Goal: Task Accomplishment & Management: Manage account settings

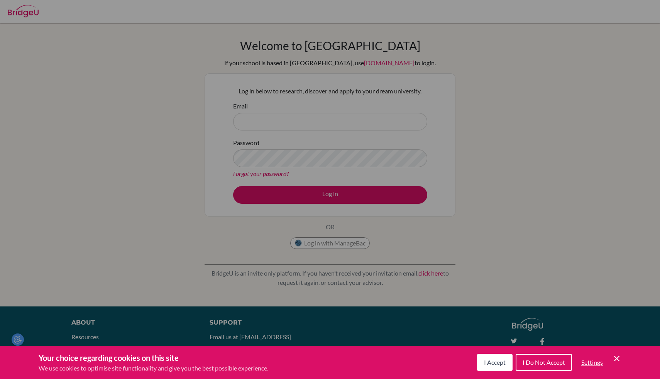
click at [311, 124] on div "Cookie Preferences" at bounding box center [330, 189] width 660 height 379
click at [493, 360] on span "I Accept" at bounding box center [495, 361] width 22 height 7
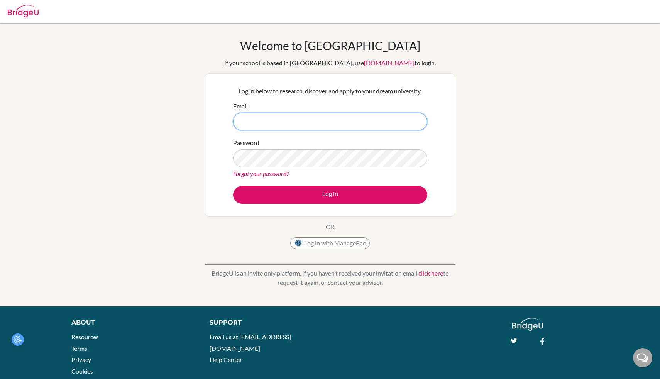
click at [350, 123] on input "Email" at bounding box center [330, 122] width 194 height 18
click at [292, 120] on input "masashi.nakashimo" at bounding box center [330, 122] width 194 height 18
click at [357, 124] on input "masashi.nakashimo@stu" at bounding box center [330, 122] width 194 height 18
click at [320, 122] on input "masashi.nakashimo@students. aobajapn.jp" at bounding box center [330, 122] width 194 height 18
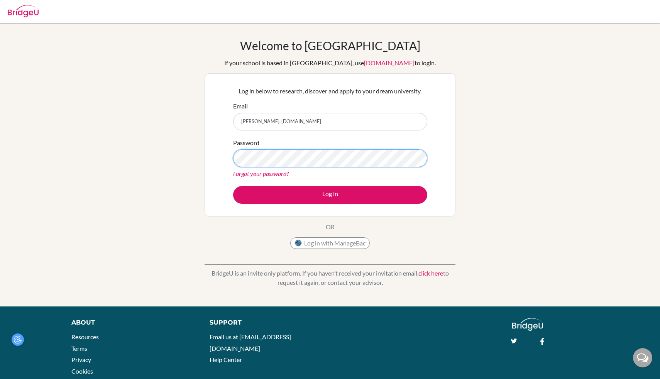
click at [233, 186] on button "Log in" at bounding box center [330, 195] width 194 height 18
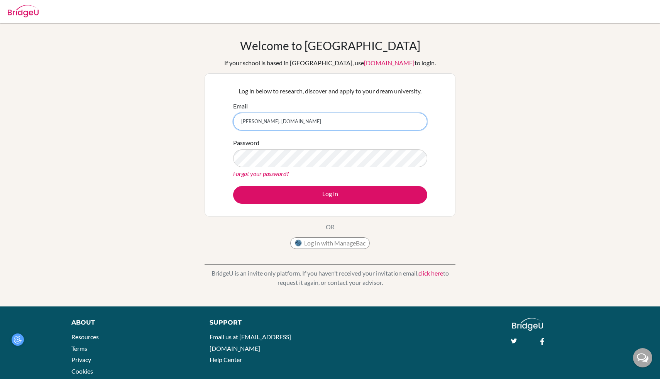
click at [306, 120] on input "masashi.nakashimo@students. aobajapan.jp" at bounding box center [330, 122] width 194 height 18
type input "[EMAIL_ADDRESS][DOMAIN_NAME]"
click at [233, 186] on button "Log in" at bounding box center [330, 195] width 194 height 18
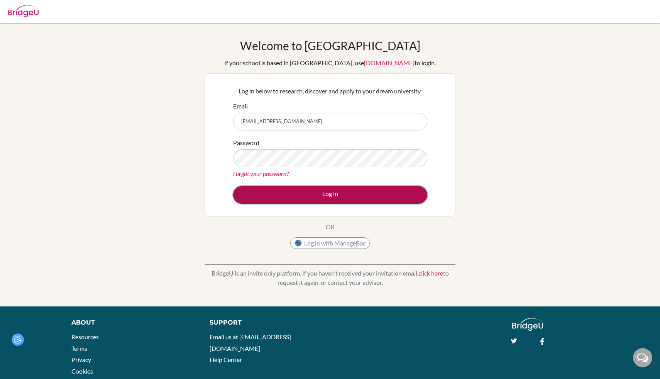
click at [316, 195] on button "Log in" at bounding box center [330, 195] width 194 height 18
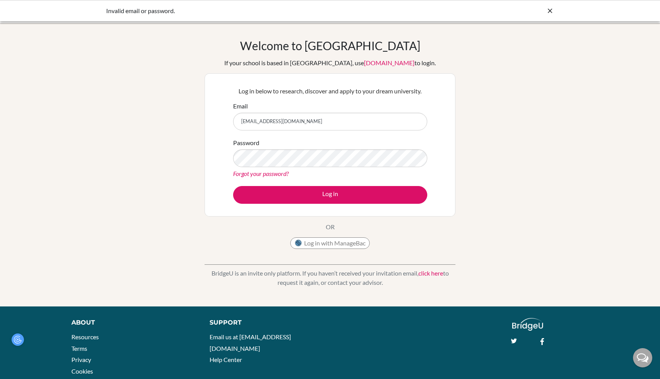
click at [281, 176] on link "Forgot your password?" at bounding box center [261, 173] width 56 height 7
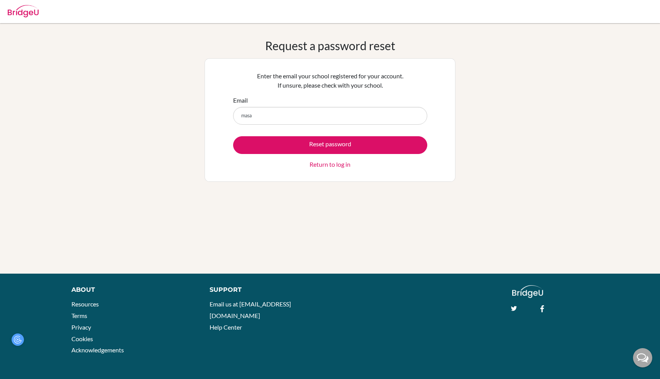
type input "masashi.nakashimo@students.aobajapan.jp"
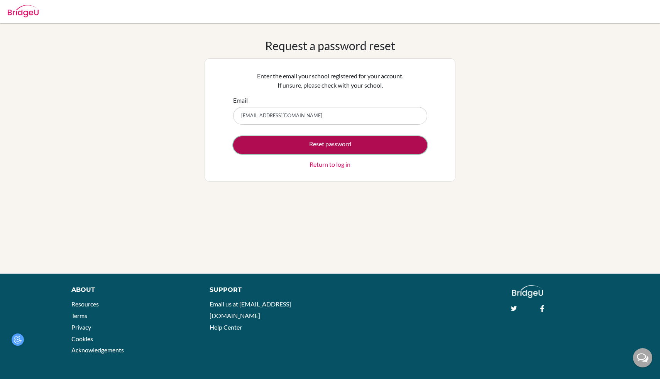
click at [336, 151] on button "Reset password" at bounding box center [330, 145] width 194 height 18
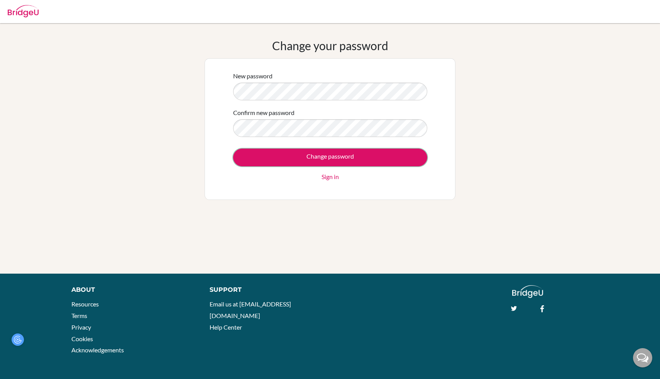
drag, startPoint x: 368, startPoint y: 159, endPoint x: 399, endPoint y: 75, distance: 89.4
click at [399, 73] on form "New password Confirm new password Change password Sign in" at bounding box center [330, 126] width 194 height 110
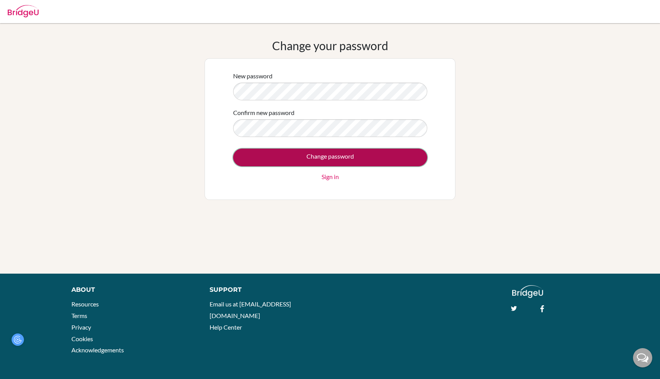
click at [325, 161] on input "Change password" at bounding box center [330, 158] width 194 height 18
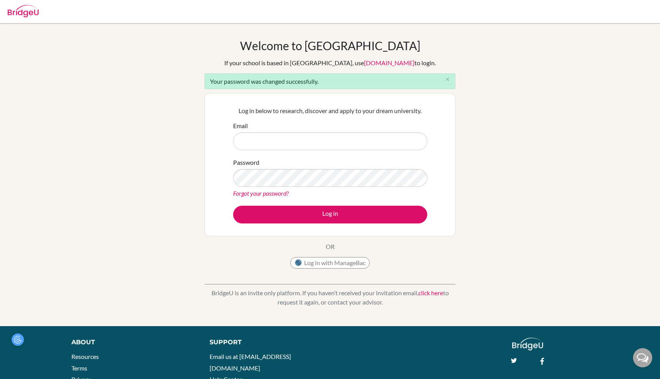
type input "[EMAIL_ADDRESS][DOMAIN_NAME]"
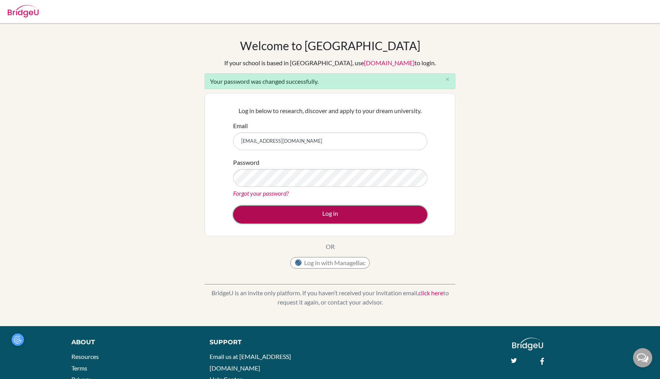
click at [332, 212] on button "Log in" at bounding box center [330, 215] width 194 height 18
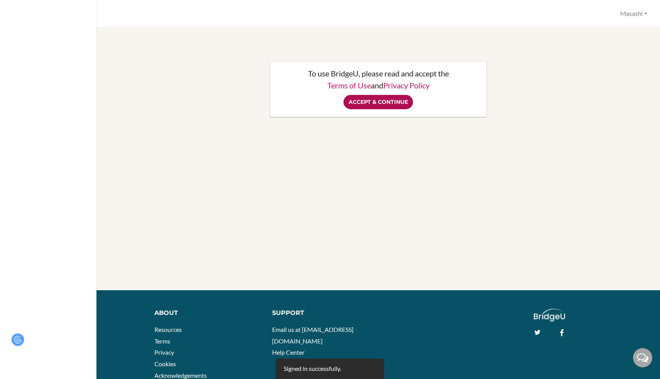
click at [384, 101] on input "Accept & Continue" at bounding box center [377, 102] width 69 height 14
